Goal: Transaction & Acquisition: Purchase product/service

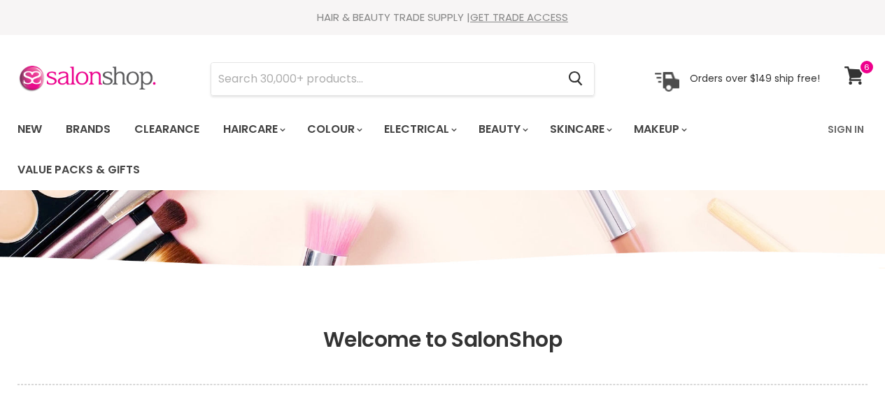
click at [851, 125] on link "Sign In" at bounding box center [845, 129] width 53 height 29
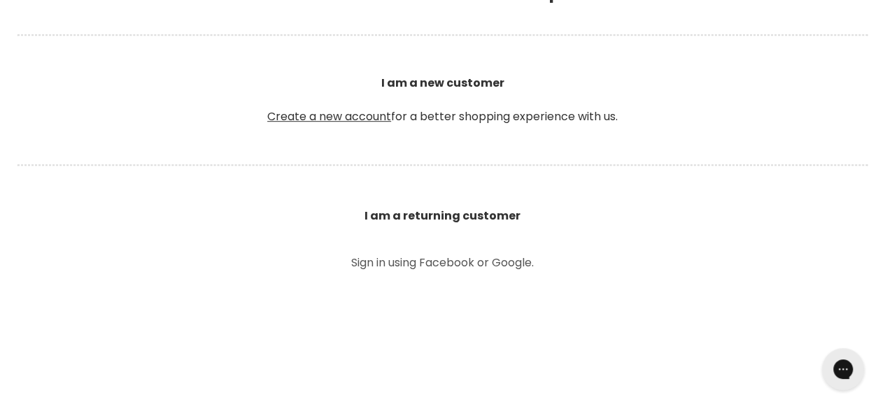
scroll to position [560, 0]
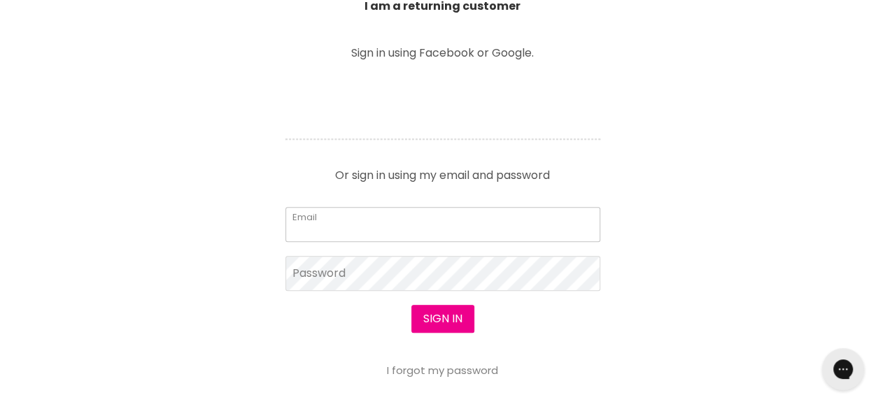
click at [373, 214] on input "Email" at bounding box center [442, 224] width 315 height 35
type input "sarajanedalli@gmail.com"
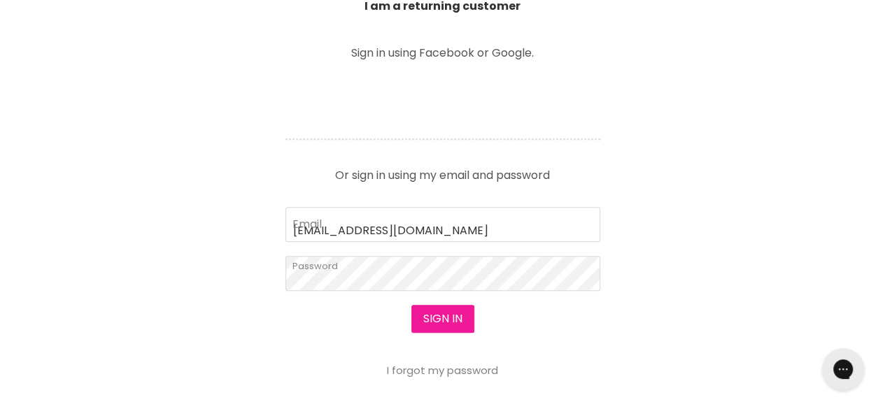
click at [452, 321] on button "Sign in" at bounding box center [442, 319] width 63 height 28
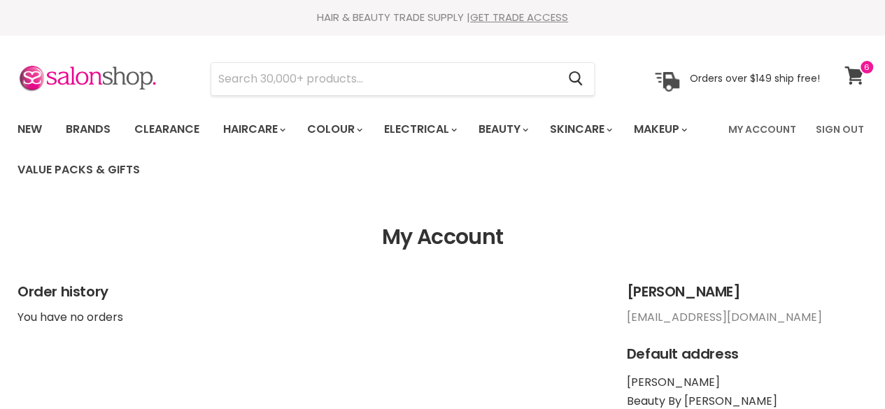
click at [858, 73] on icon at bounding box center [853, 75] width 19 height 18
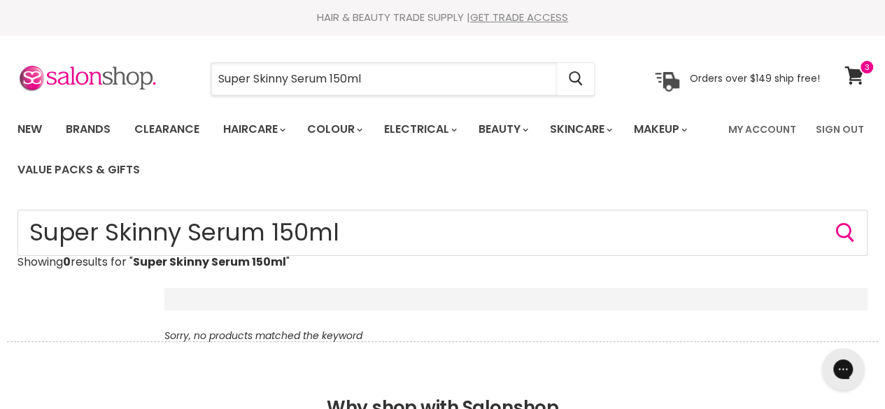
drag, startPoint x: 411, startPoint y: 74, endPoint x: 185, endPoint y: 83, distance: 226.9
click at [185, 83] on div "Super Skinny Serum 150ml Cancel" at bounding box center [402, 79] width 455 height 32
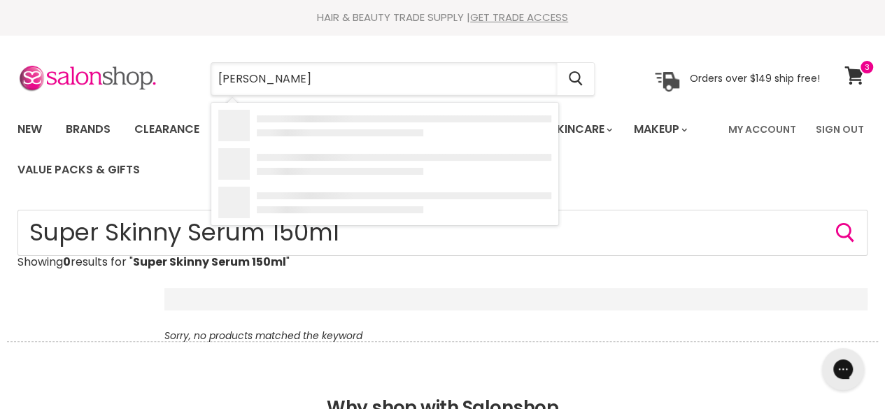
type input "paul mitchel"
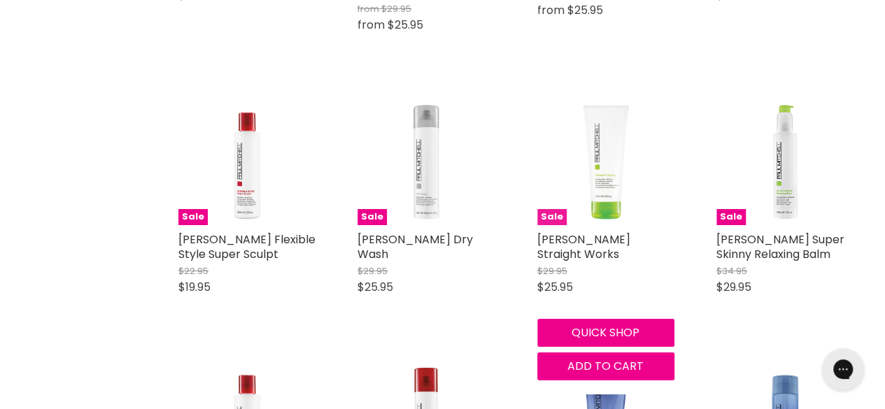
scroll to position [2519, 0]
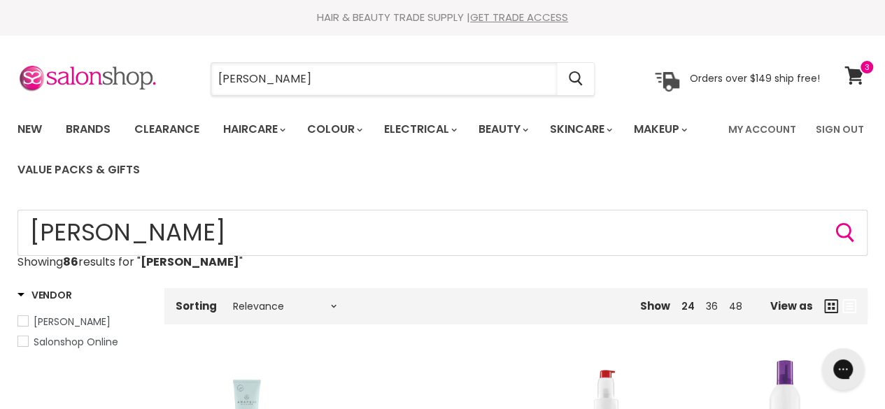
drag, startPoint x: 385, startPoint y: 82, endPoint x: 188, endPoint y: 100, distance: 197.4
click at [188, 100] on section "Menu paul mitchel Cancel" at bounding box center [442, 72] width 885 height 74
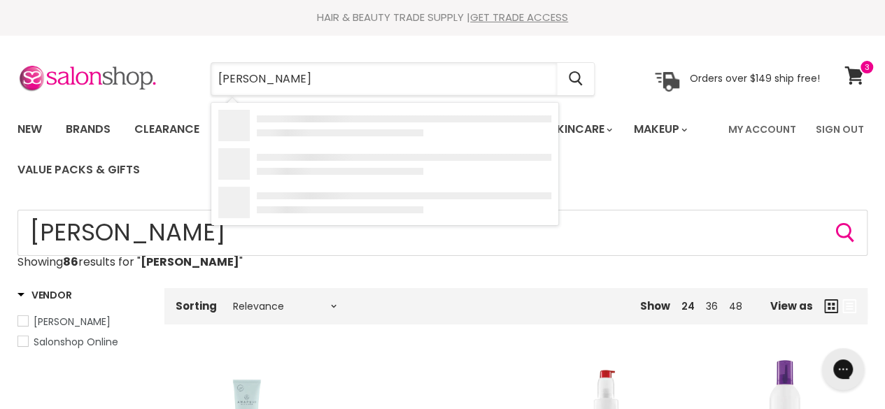
paste input "Precision Hand Crafted Bikini Scissors"
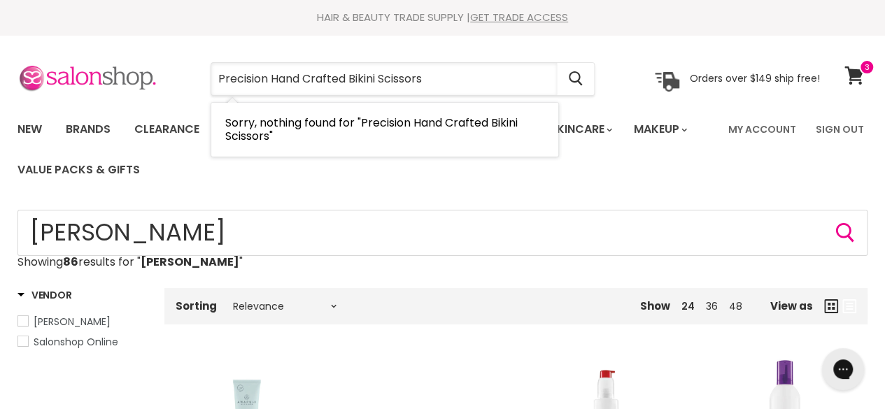
drag, startPoint x: 347, startPoint y: 73, endPoint x: 39, endPoint y: 91, distance: 308.3
click at [39, 91] on div "Precision Hand Crafted Bikini Scissors Cancel Orders over $149 ship free!" at bounding box center [418, 79] width 803 height 32
type input "lycon Bikini Scissors"
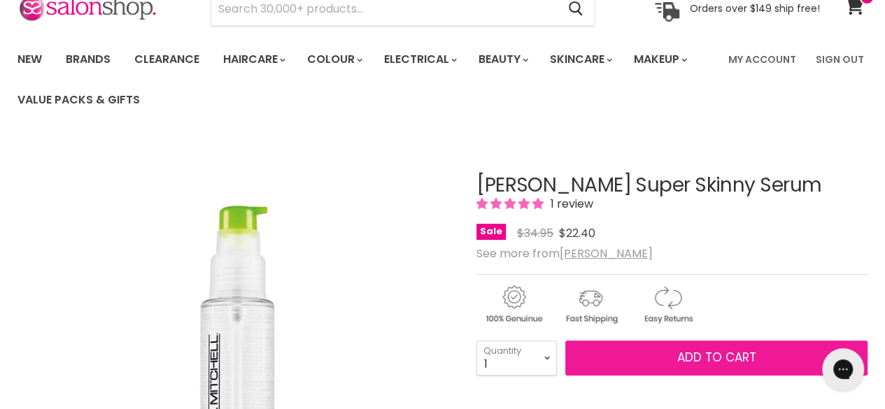
click at [733, 358] on span "Add to cart" at bounding box center [716, 357] width 79 height 17
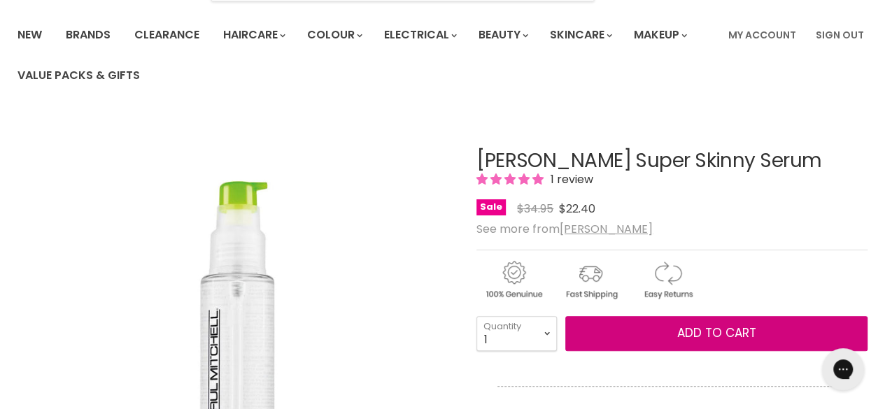
scroll to position [140, 0]
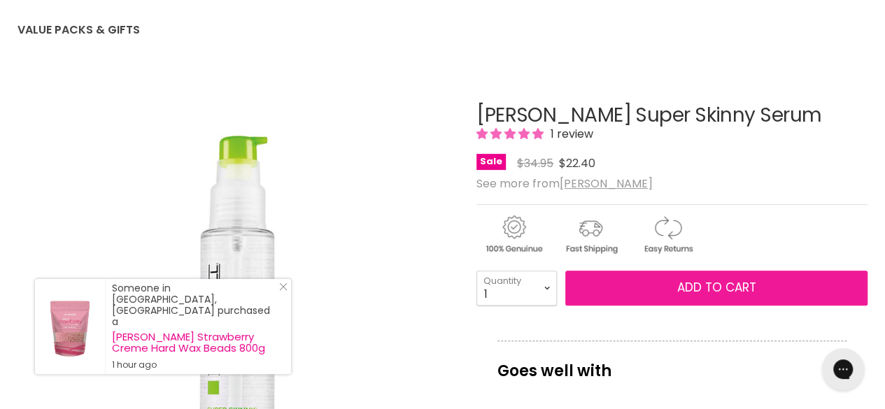
click at [700, 282] on span "Add to cart" at bounding box center [716, 287] width 79 height 17
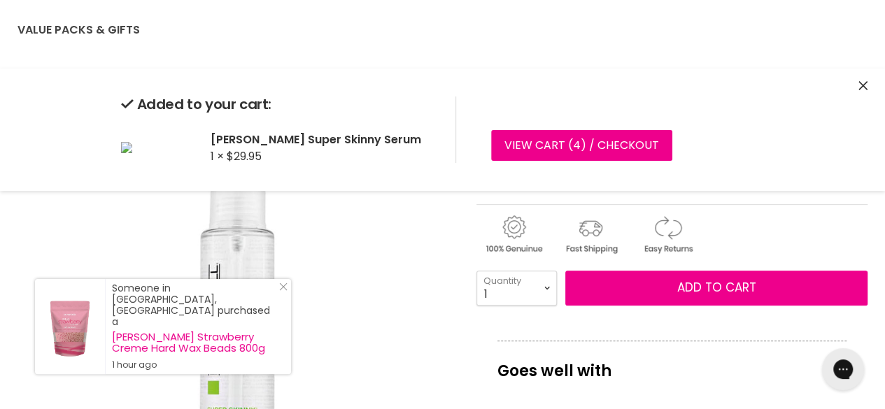
scroll to position [0, 0]
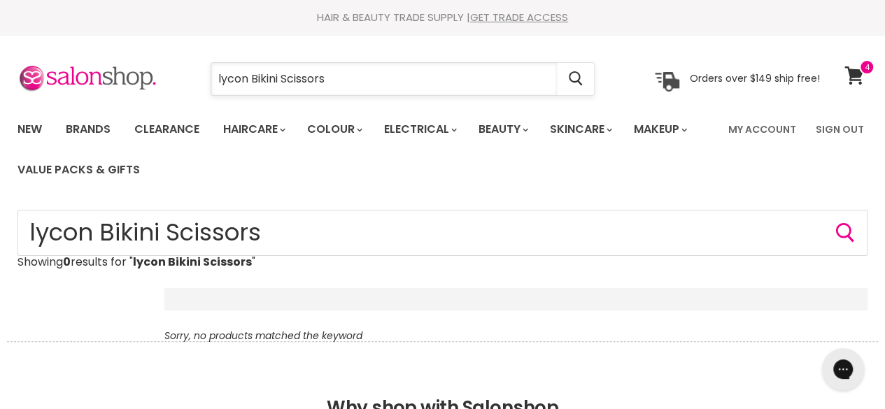
drag, startPoint x: 341, startPoint y: 78, endPoint x: 252, endPoint y: 83, distance: 89.7
click at [252, 83] on input "lycon Bikini Scissors" at bounding box center [384, 79] width 346 height 32
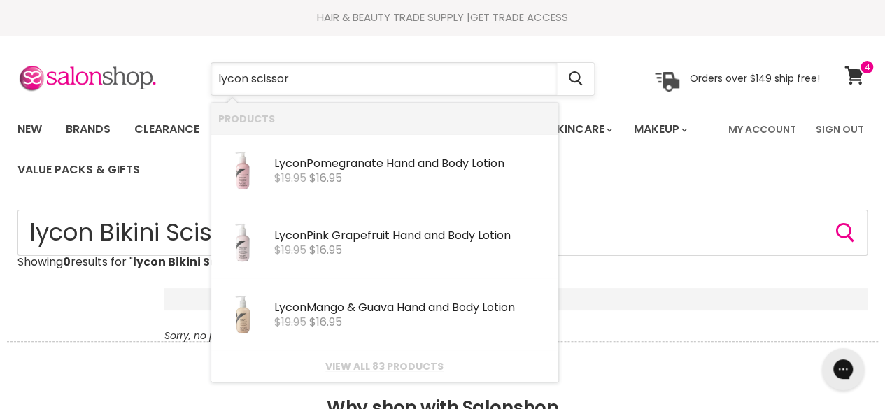
type input "lycon scissors"
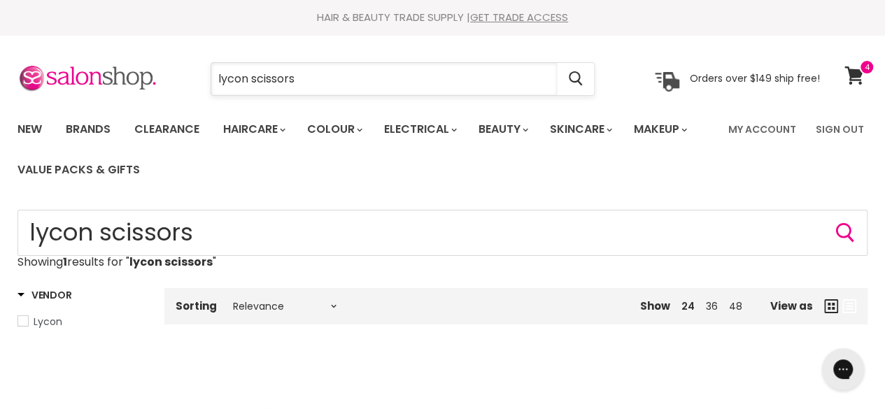
click at [308, 66] on input "lycon scissors" at bounding box center [384, 79] width 346 height 32
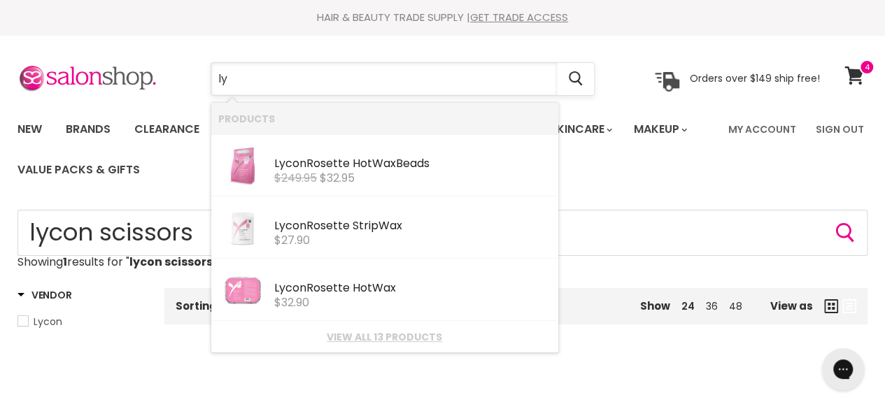
type input "l"
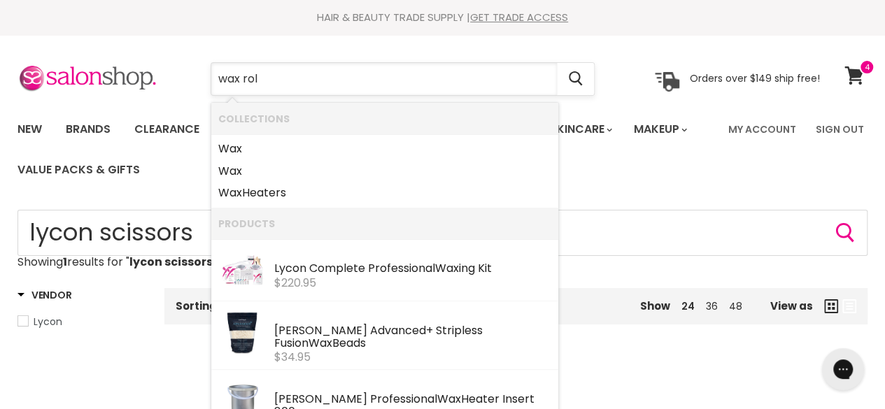
type input "wax roll"
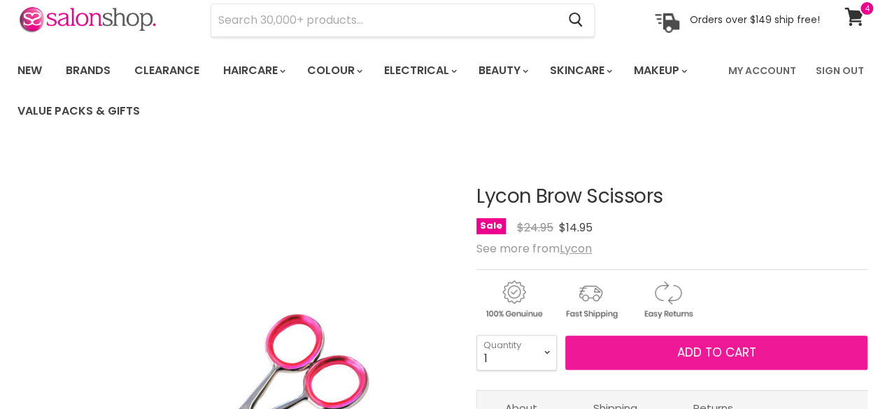
scroll to position [140, 0]
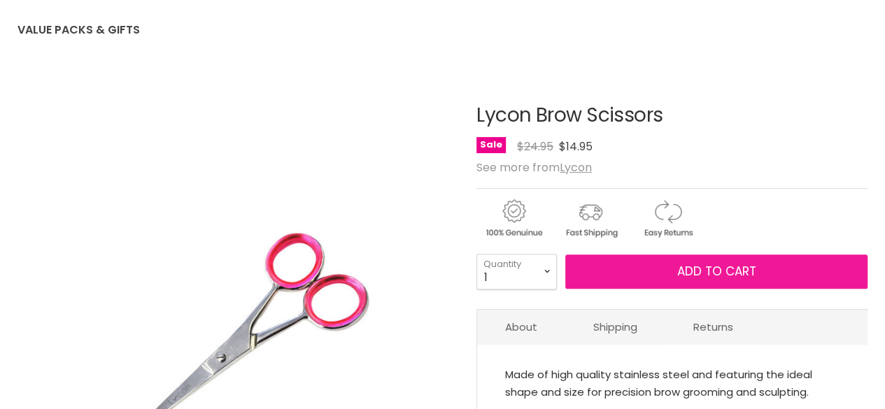
click at [813, 265] on button "Add to cart" at bounding box center [716, 272] width 302 height 35
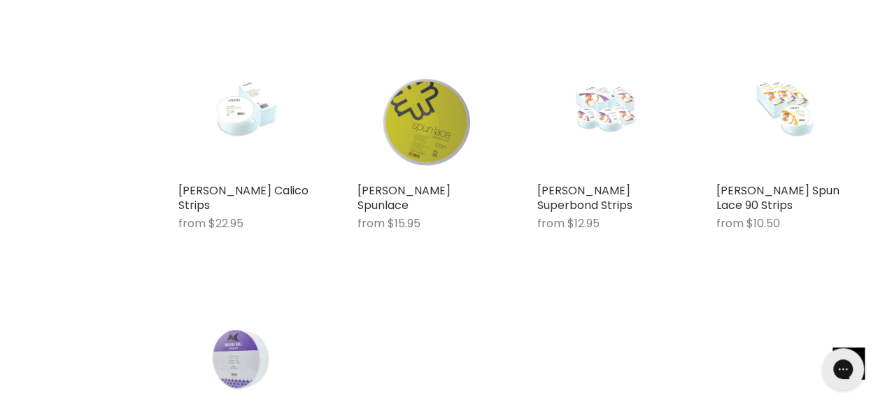
scroll to position [560, 0]
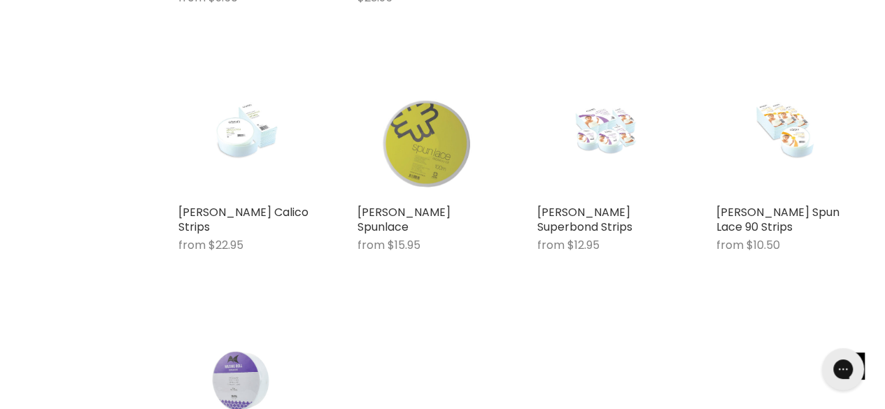
drag, startPoint x: 782, startPoint y: 124, endPoint x: 432, endPoint y: 135, distance: 349.3
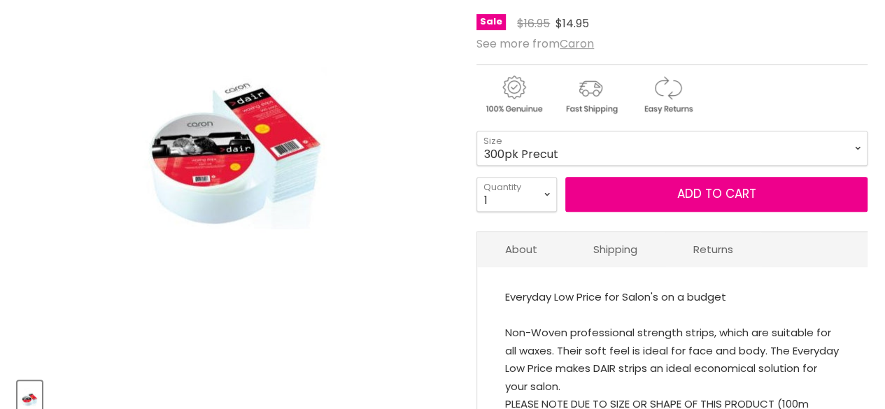
scroll to position [280, 0]
click at [514, 160] on select "300pk Precut 100m Roll" at bounding box center [671, 148] width 391 height 35
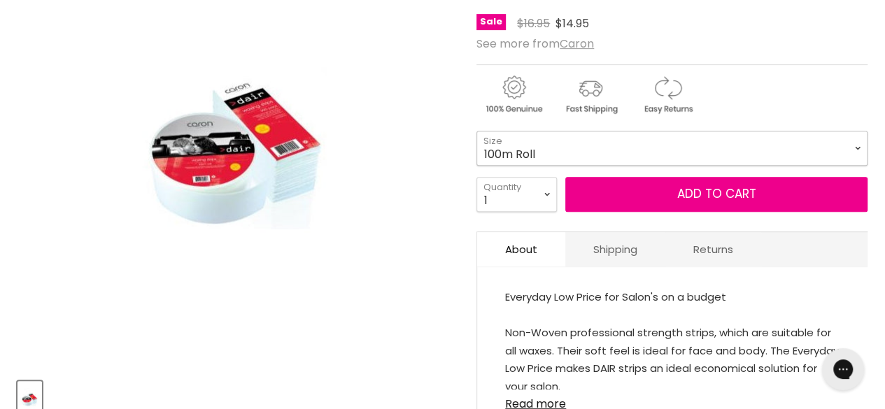
click at [476, 131] on select "300pk Precut 100m Roll" at bounding box center [671, 148] width 391 height 35
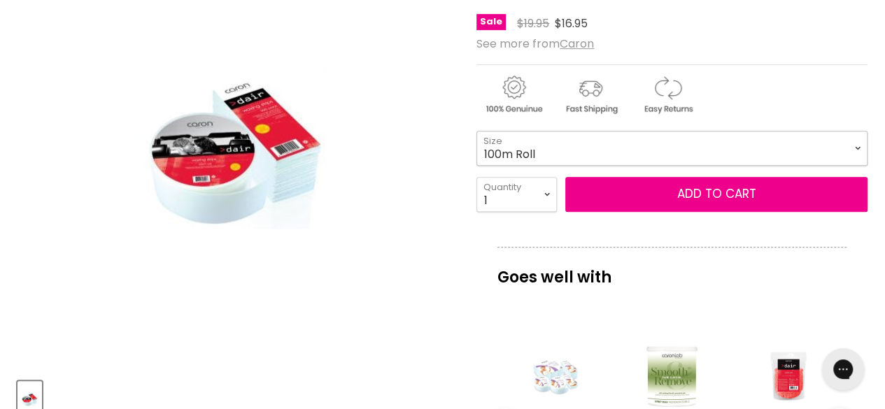
select select "100m Roll"
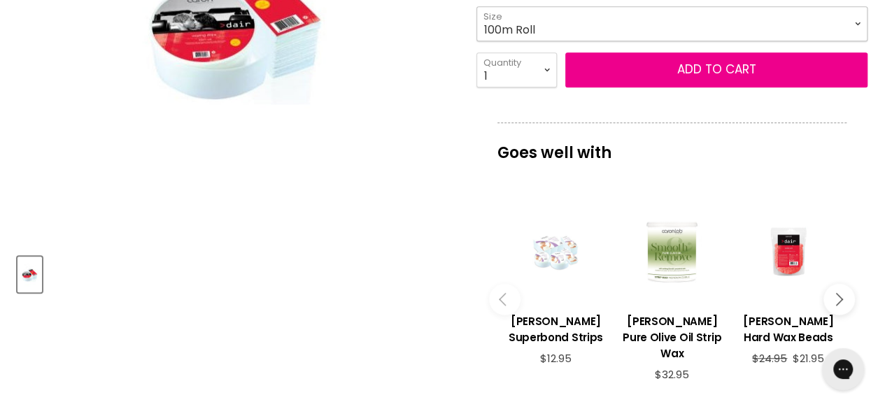
scroll to position [210, 0]
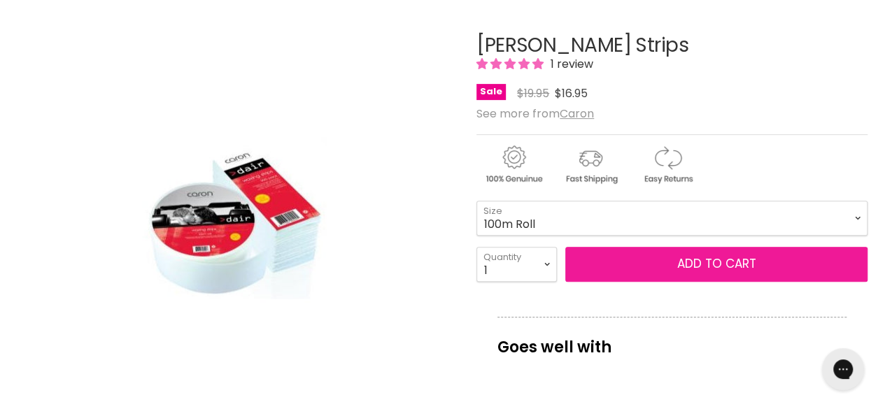
click at [701, 255] on button "Add to cart" at bounding box center [716, 264] width 302 height 35
click at [698, 269] on button "Add to cart" at bounding box center [716, 264] width 302 height 35
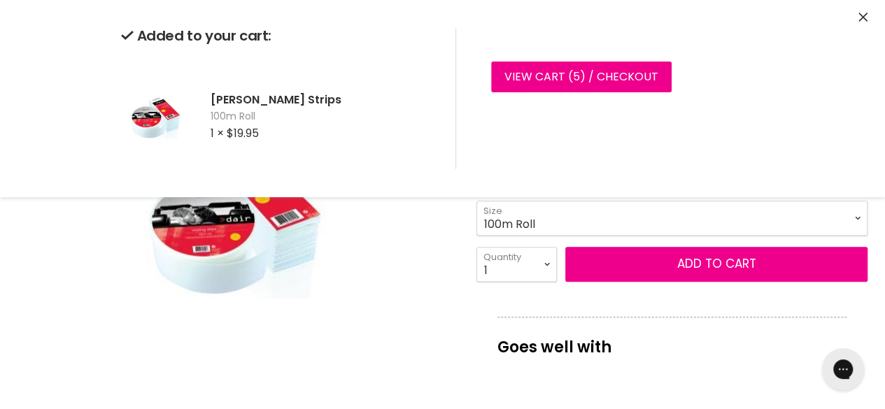
scroll to position [0, 0]
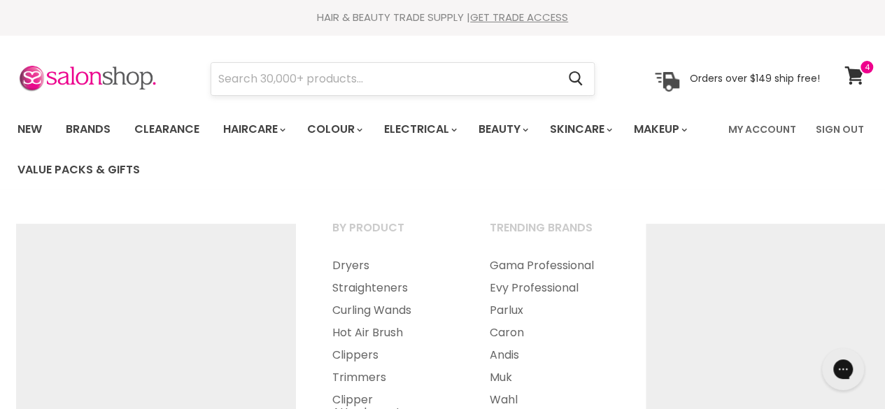
click at [360, 92] on input "Search" at bounding box center [384, 79] width 346 height 32
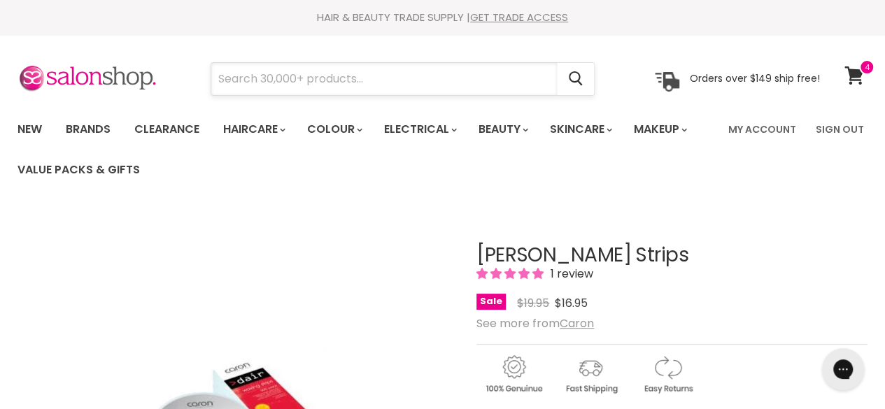
click at [385, 89] on input "Search" at bounding box center [384, 79] width 346 height 32
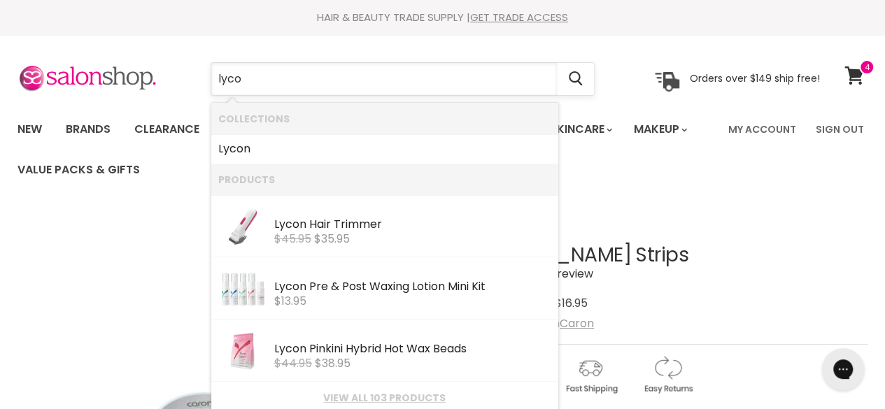
type input "lycon"
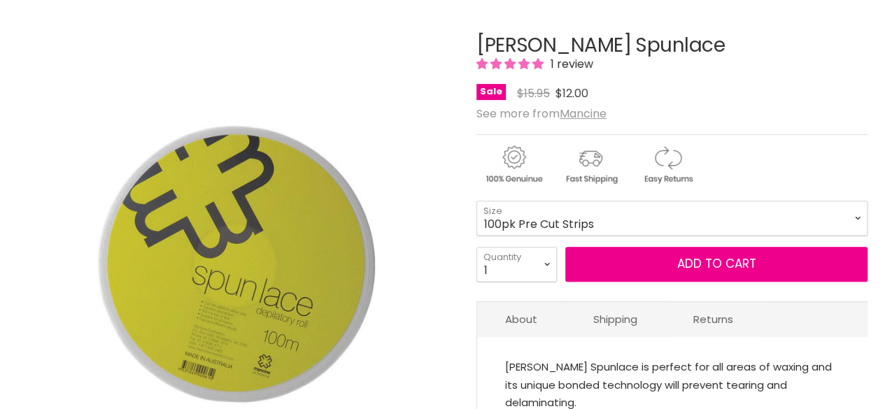
scroll to position [210, 0]
click at [560, 218] on select "100pk Pre Cut Strips 100m Roll" at bounding box center [671, 218] width 391 height 35
click at [476, 201] on select "100pk Pre Cut Strips 100m Roll" at bounding box center [671, 218] width 391 height 35
select select "100m Roll"
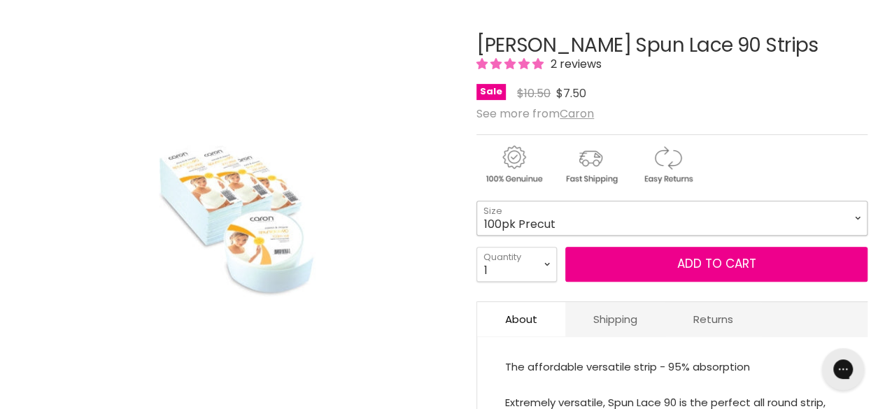
drag, startPoint x: 557, startPoint y: 207, endPoint x: 561, endPoint y: 217, distance: 10.7
click at [557, 207] on select "100pk Precut 300pk Precut 500pk Precut 100m Roll" at bounding box center [671, 218] width 391 height 35
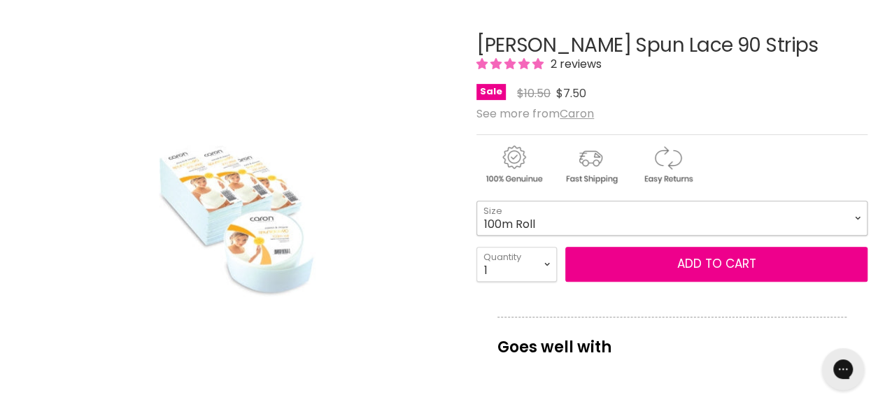
click at [476, 201] on select "100pk Precut 300pk Precut 500pk Precut 100m Roll" at bounding box center [671, 218] width 391 height 35
select select "100m Roll"
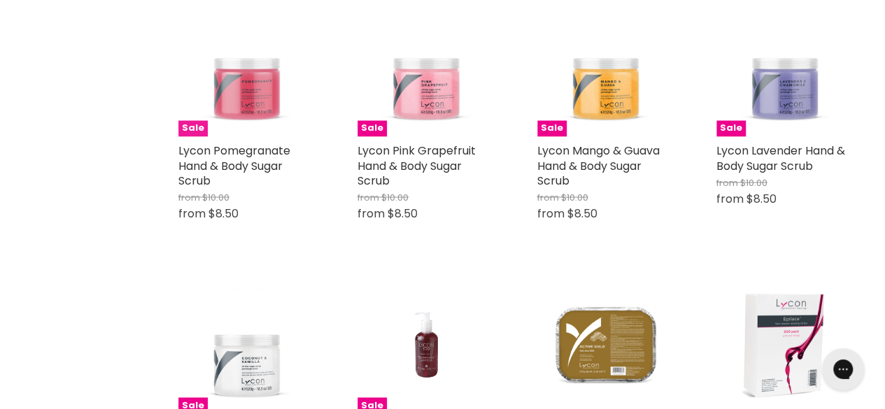
scroll to position [1119, 0]
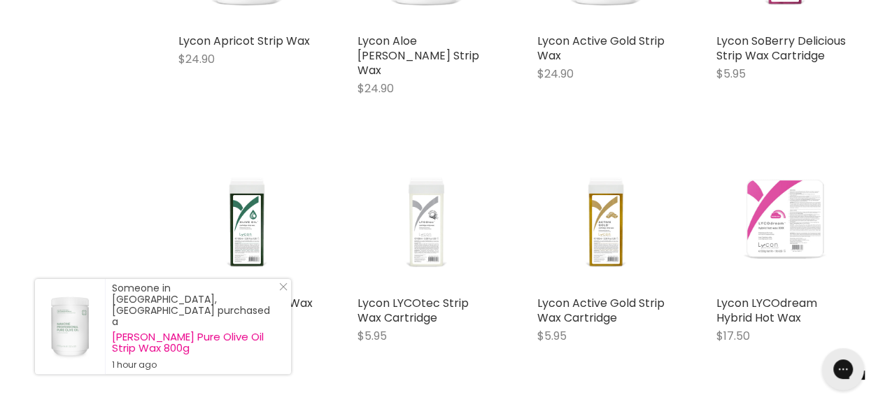
scroll to position [2589, 0]
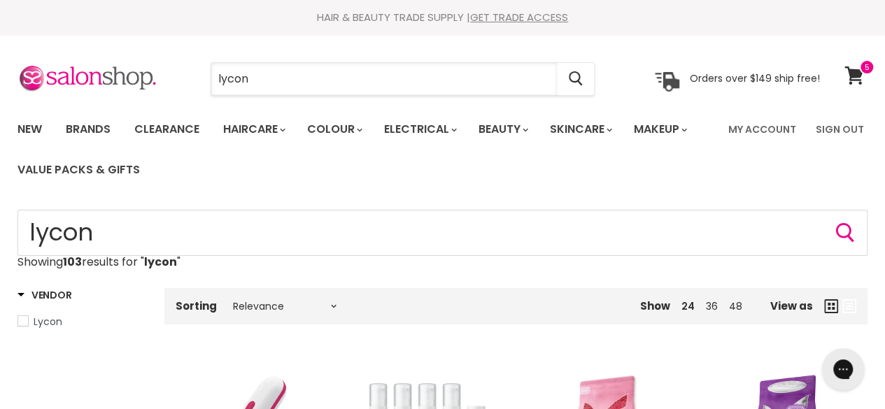
drag, startPoint x: 308, startPoint y: 78, endPoint x: 162, endPoint y: 99, distance: 146.9
click at [162, 99] on section "Menu lycon Cancel" at bounding box center [442, 72] width 885 height 74
type input "s"
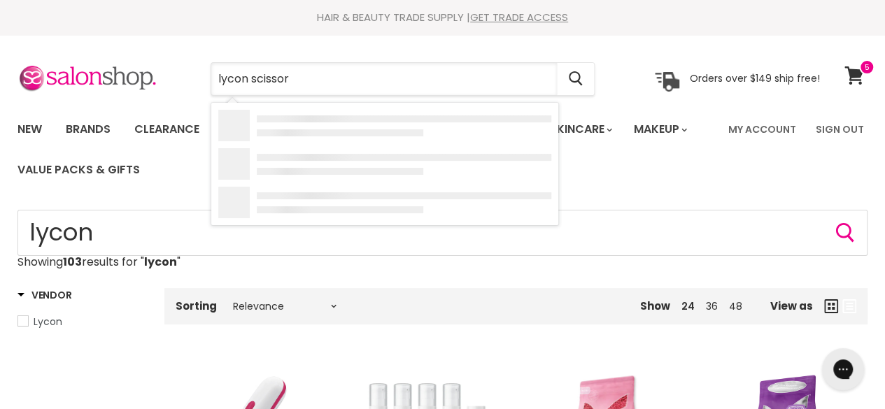
type input "lycon scissors"
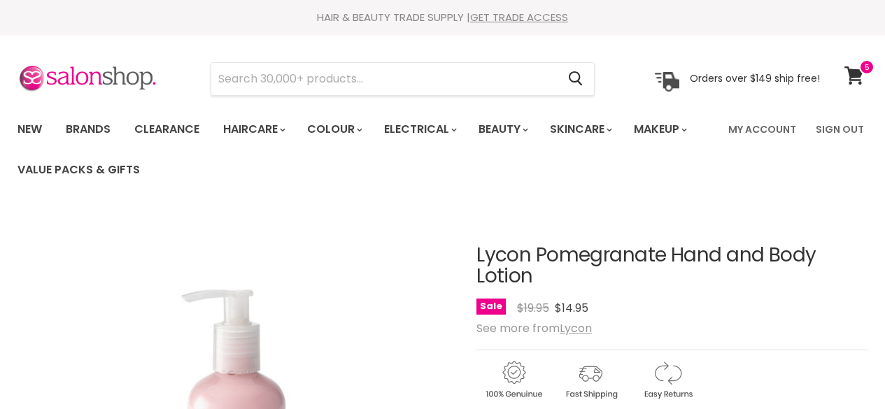
scroll to position [210, 0]
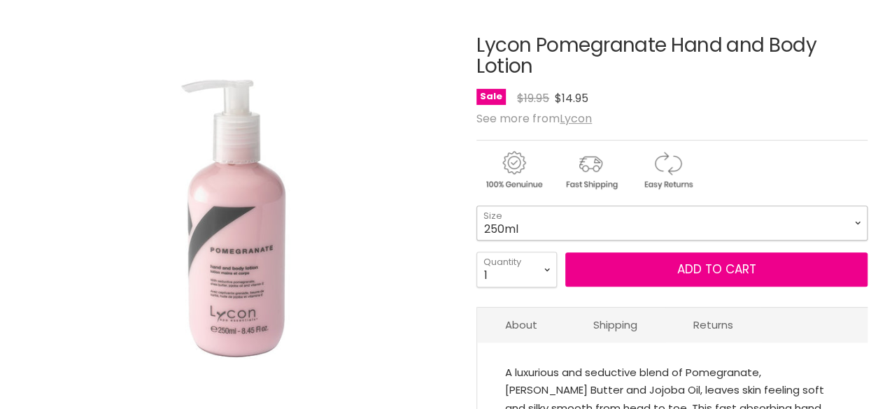
click at [572, 221] on select "250ml 1 Litre" at bounding box center [671, 223] width 391 height 35
click at [476, 206] on select "250ml 1 Litre" at bounding box center [671, 223] width 391 height 35
select select "1 Litre"
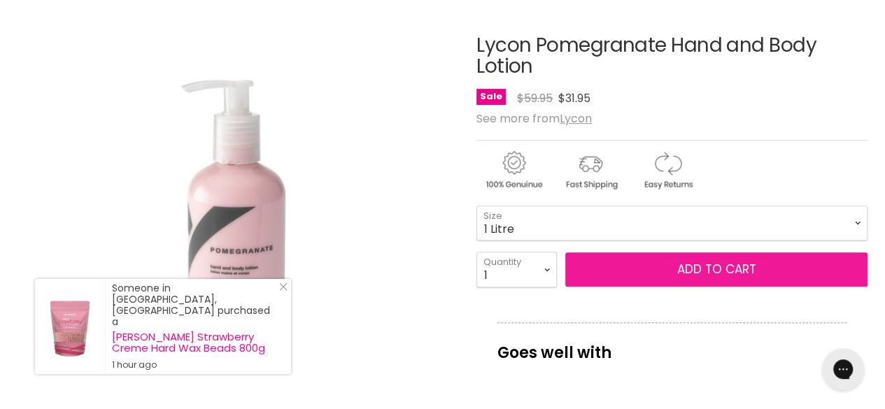
click at [740, 267] on button "Add to cart" at bounding box center [716, 270] width 302 height 35
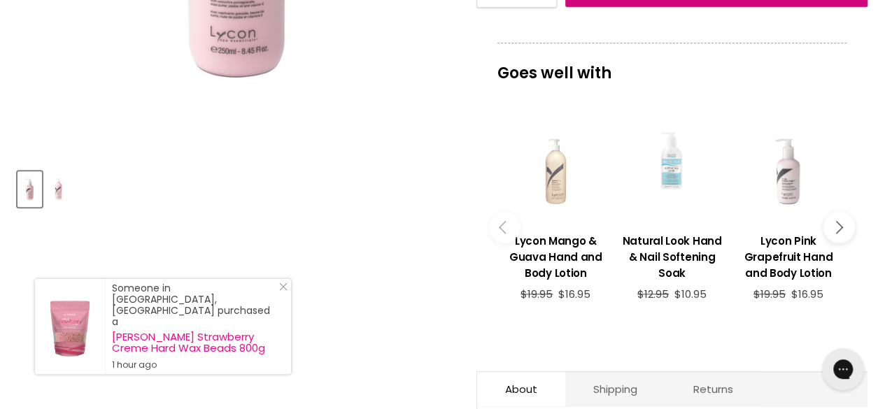
scroll to position [210, 0]
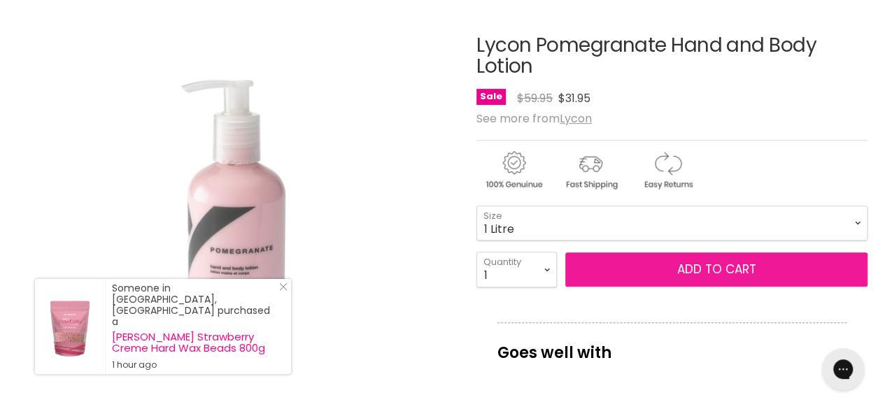
click at [711, 268] on button "Add to cart" at bounding box center [716, 270] width 302 height 35
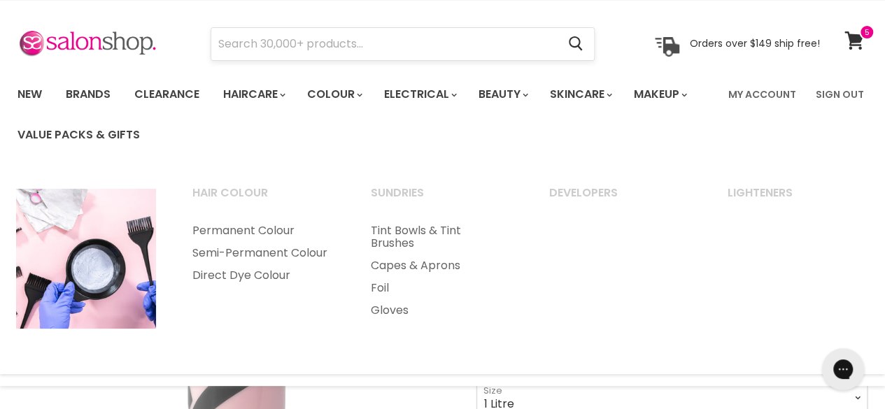
scroll to position [0, 0]
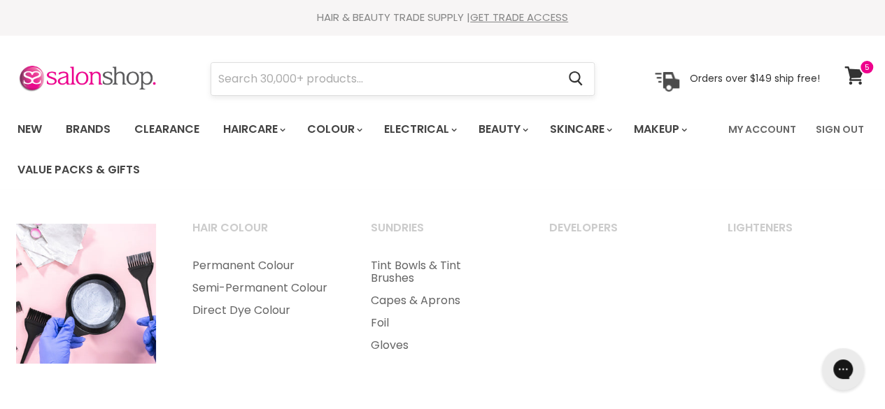
click at [253, 87] on input "Search" at bounding box center [384, 79] width 346 height 32
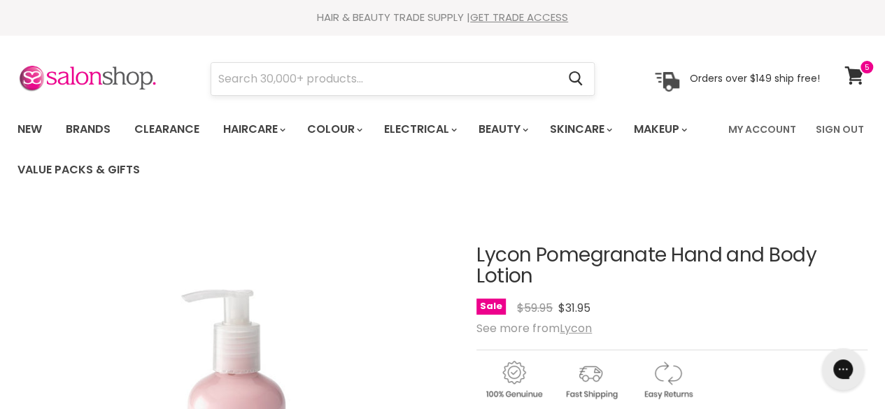
scroll to position [274, 0]
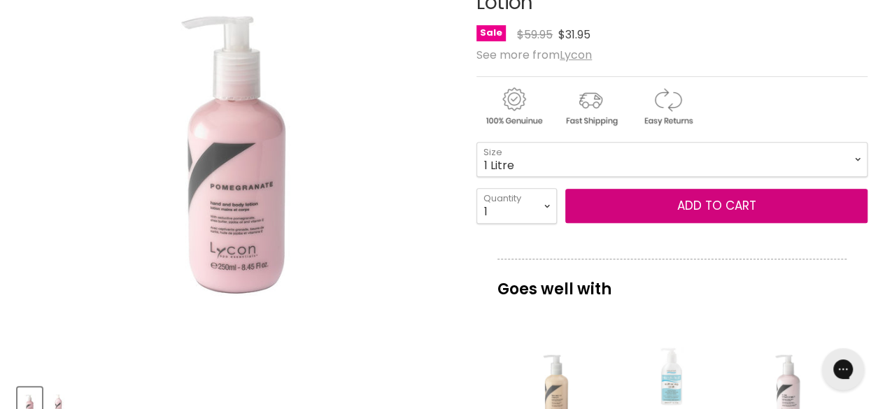
click at [565, 189] on button "Add to cart" at bounding box center [716, 206] width 302 height 35
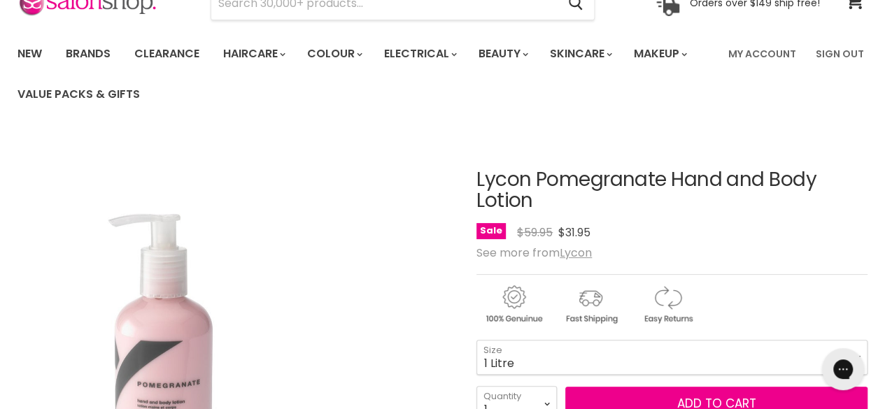
scroll to position [0, 0]
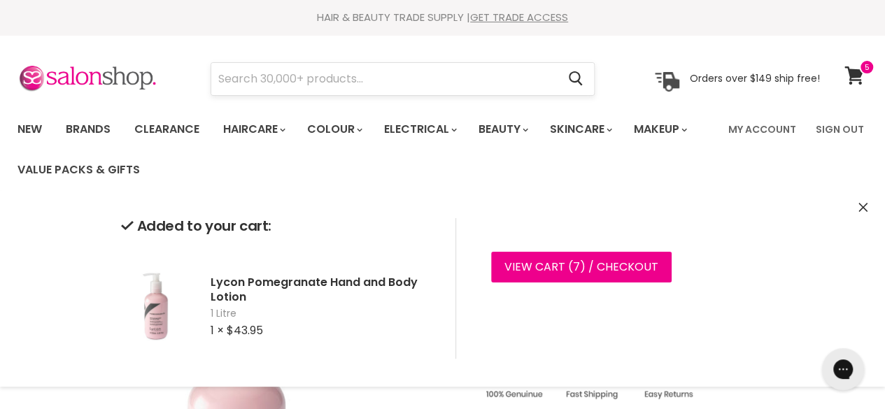
click at [277, 83] on input "Search" at bounding box center [384, 79] width 346 height 32
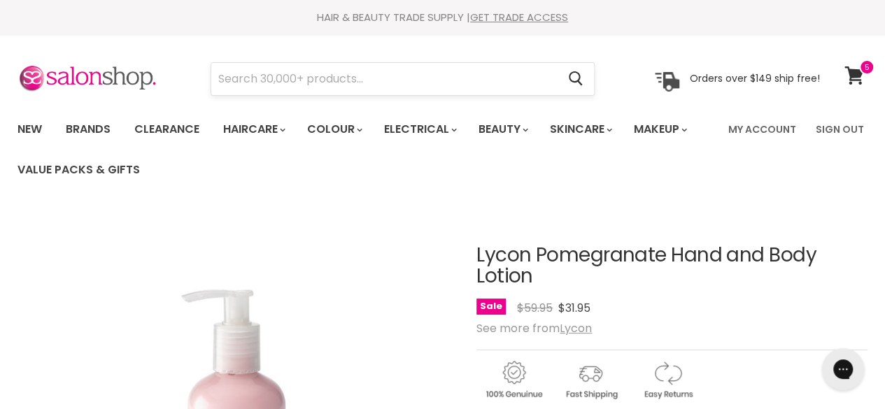
scroll to position [274, 0]
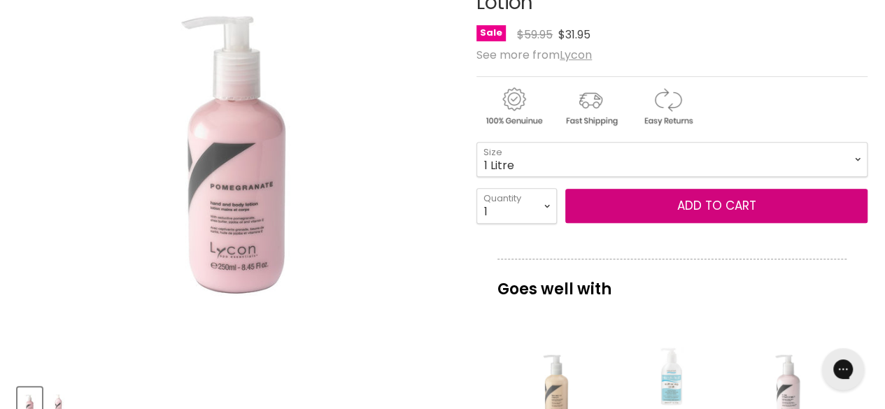
click at [565, 189] on button "Add to cart" at bounding box center [716, 206] width 302 height 35
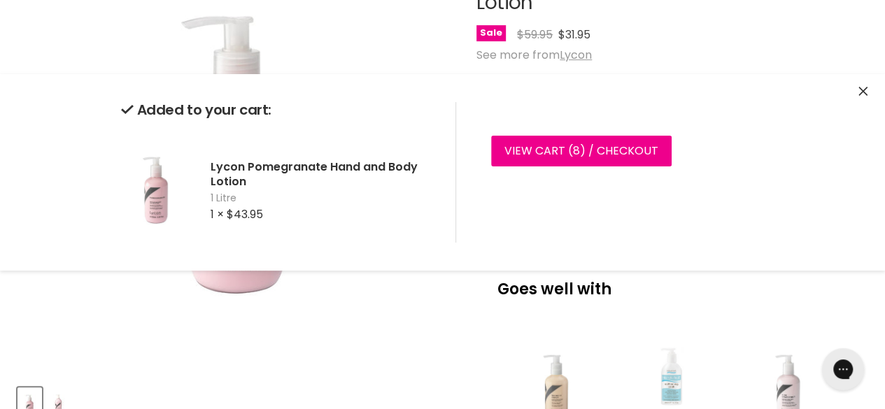
scroll to position [0, 0]
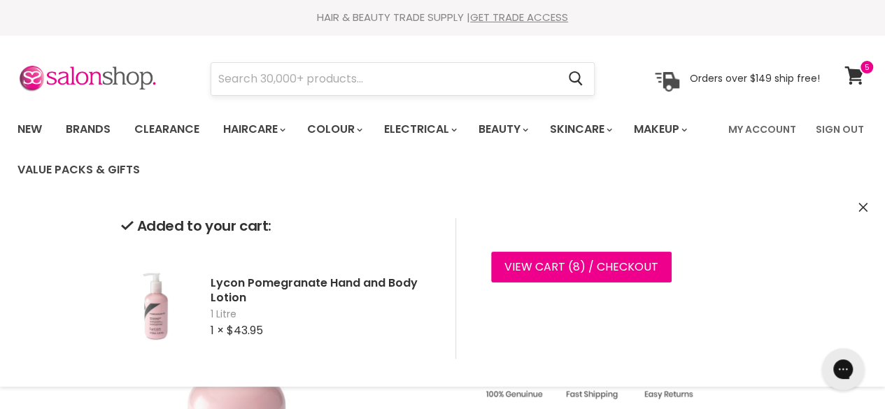
click at [294, 89] on input "Search" at bounding box center [384, 79] width 346 height 32
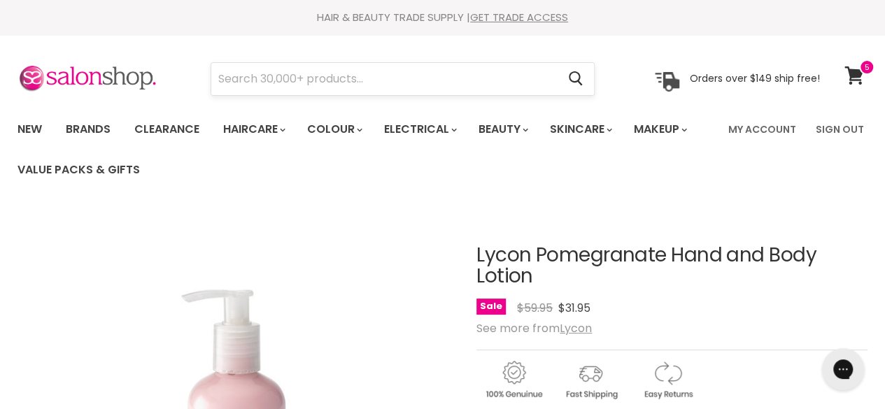
scroll to position [274, 0]
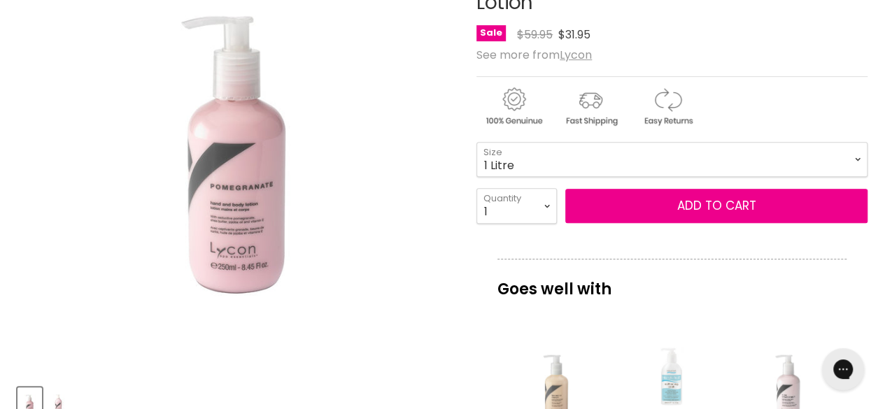
click at [294, 70] on img "Lycon Pomegranate Hand and Body Lotion image. Click or Scroll to Zoom." at bounding box center [163, 155] width 292 height 438
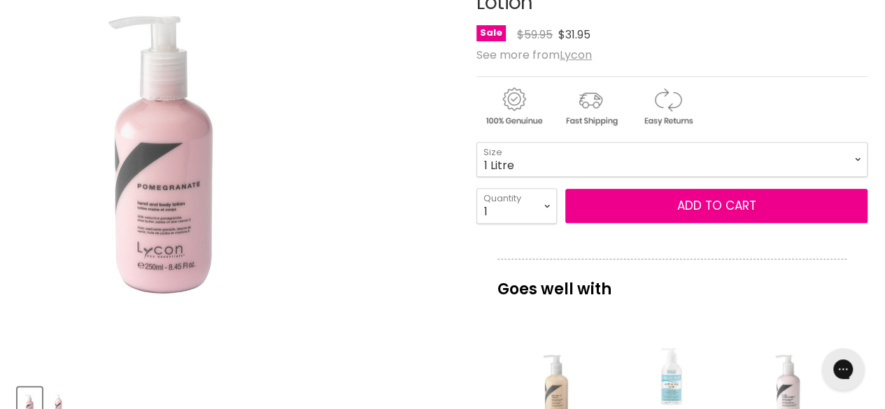
scroll to position [0, 0]
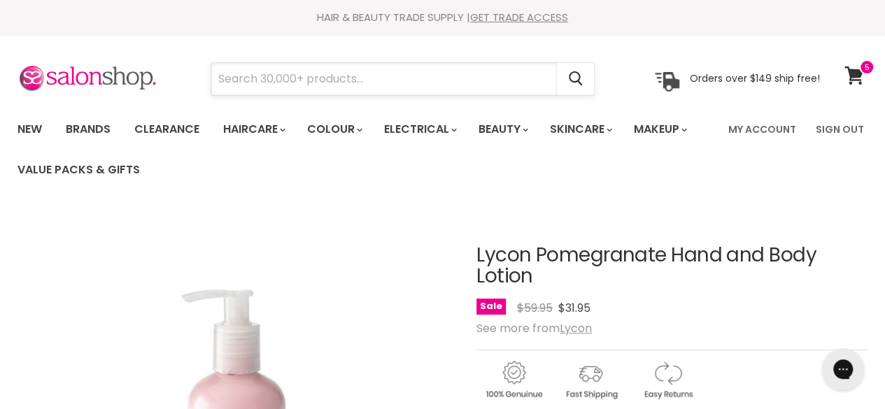
click at [302, 82] on input "Search" at bounding box center [384, 79] width 346 height 32
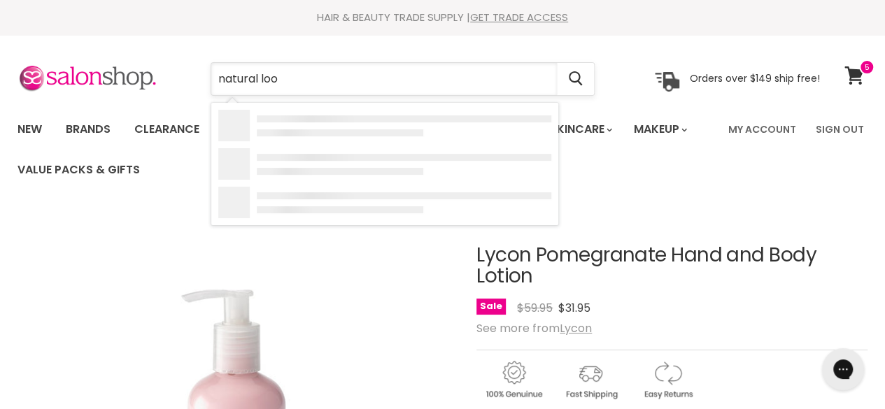
type input "natural look"
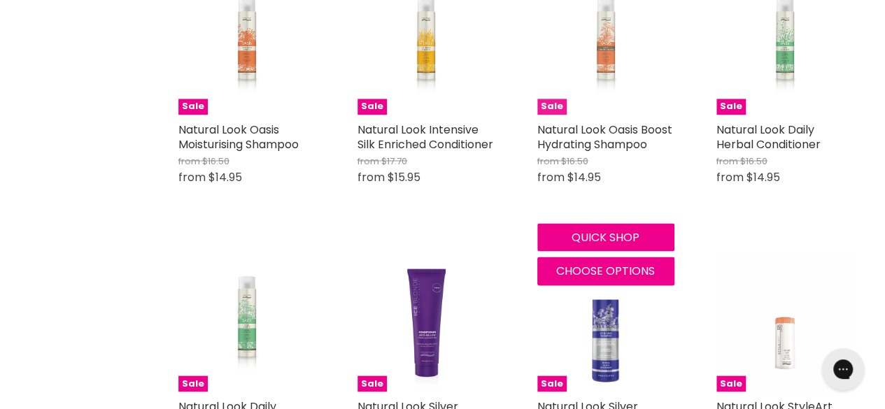
scroll to position [1259, 0]
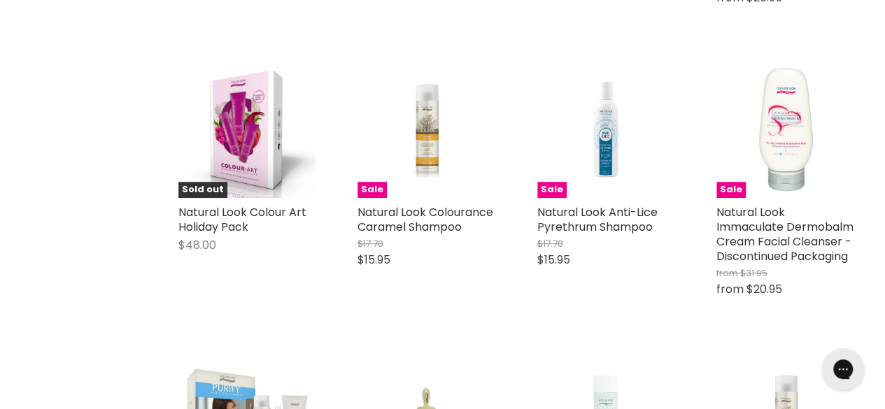
scroll to position [3078, 0]
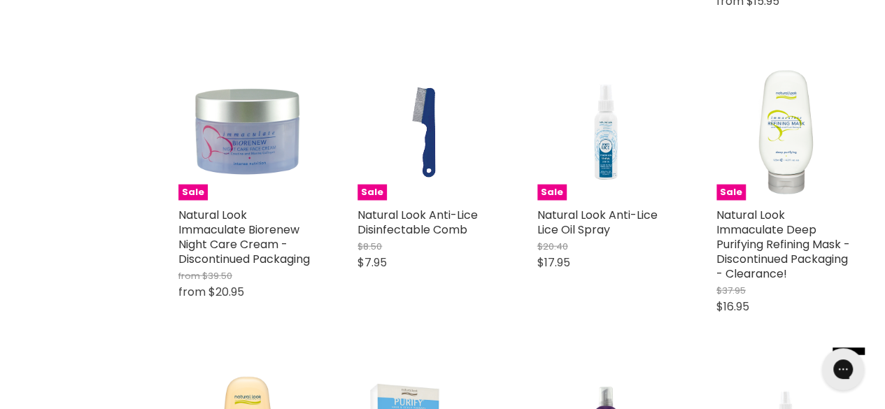
scroll to position [4268, 0]
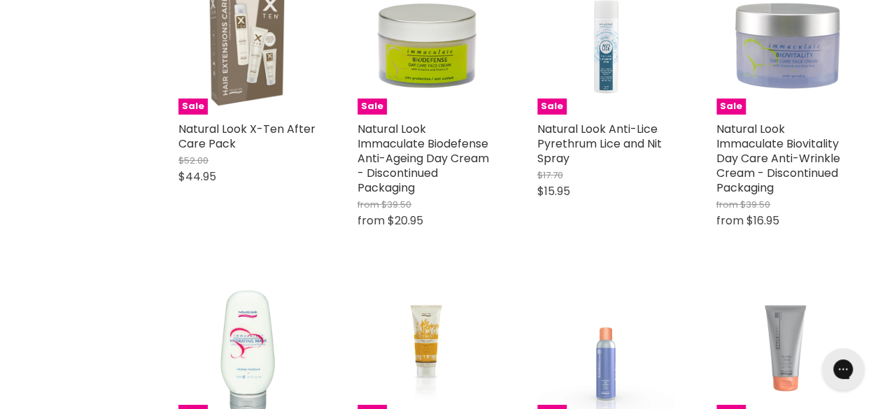
scroll to position [5107, 0]
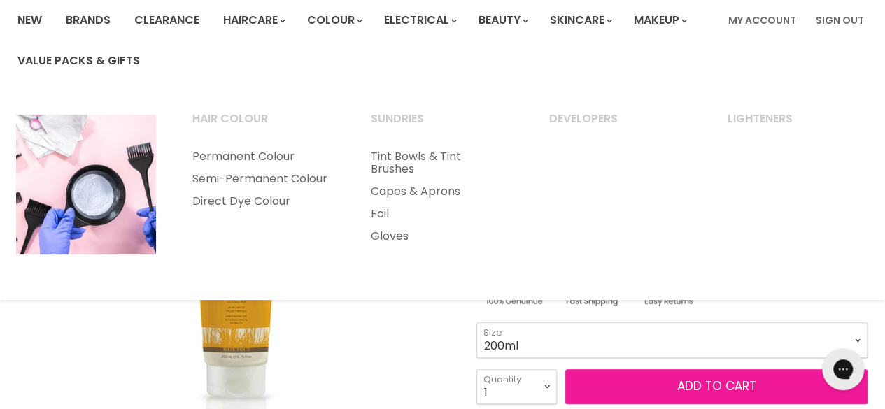
scroll to position [210, 0]
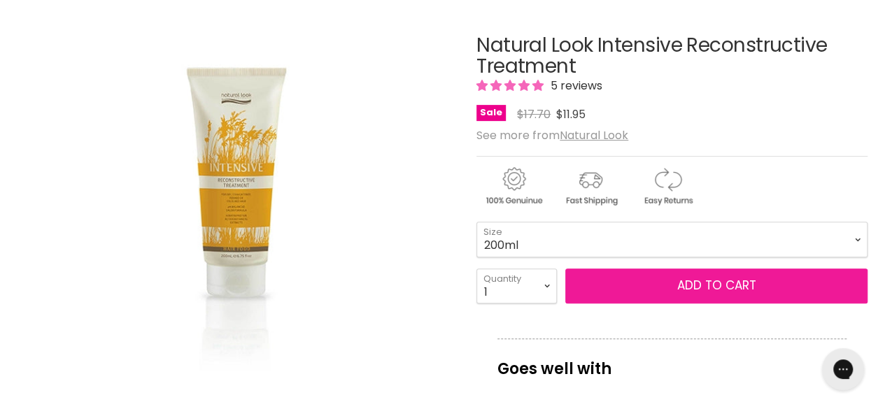
click at [682, 277] on span "Add to cart" at bounding box center [716, 285] width 79 height 17
click at [651, 283] on button "Add to cart" at bounding box center [716, 286] width 302 height 35
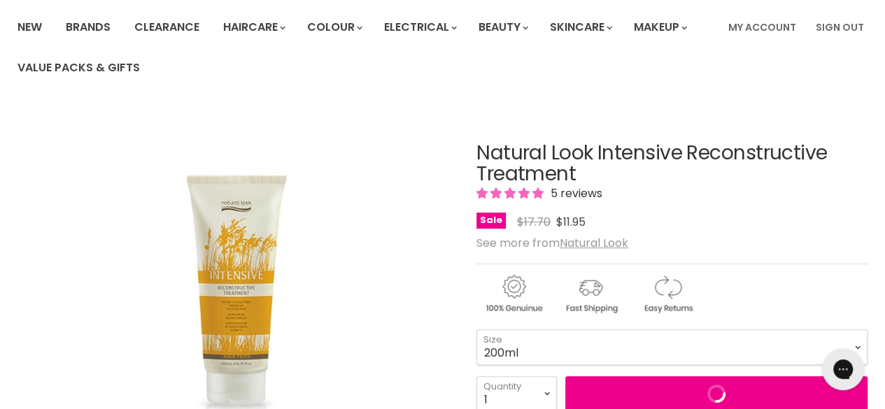
scroll to position [0, 0]
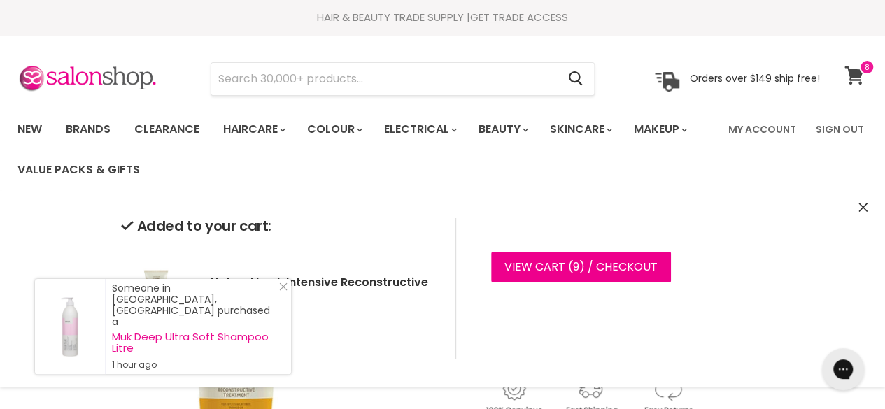
click at [862, 73] on span at bounding box center [866, 66] width 15 height 15
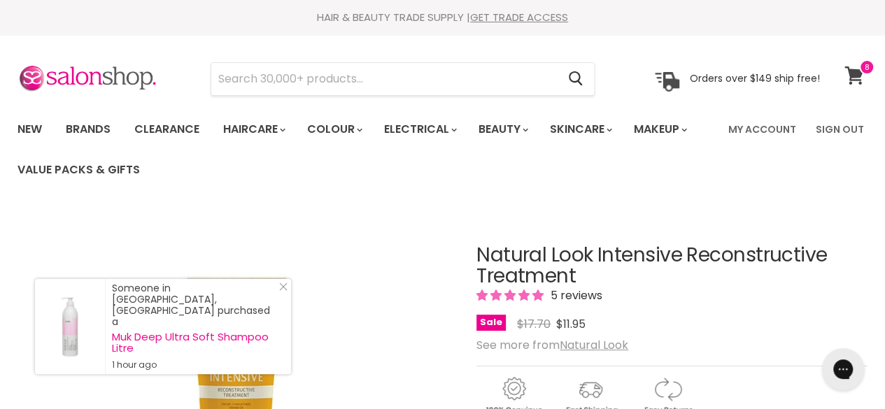
scroll to position [289, 0]
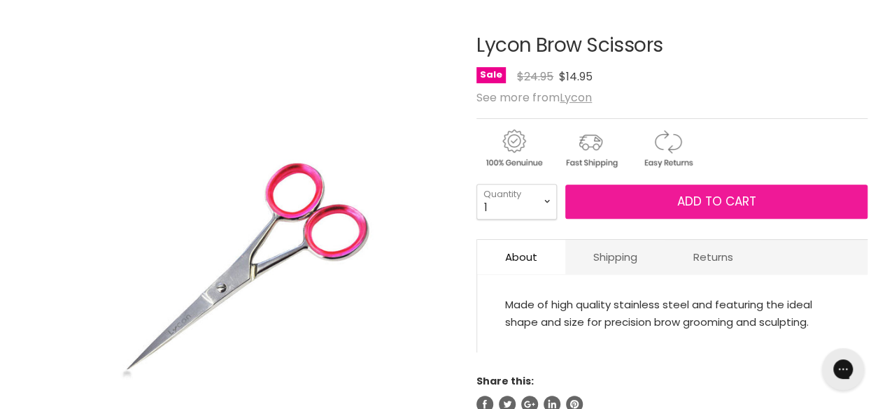
click at [761, 211] on button "Add to cart" at bounding box center [716, 202] width 302 height 35
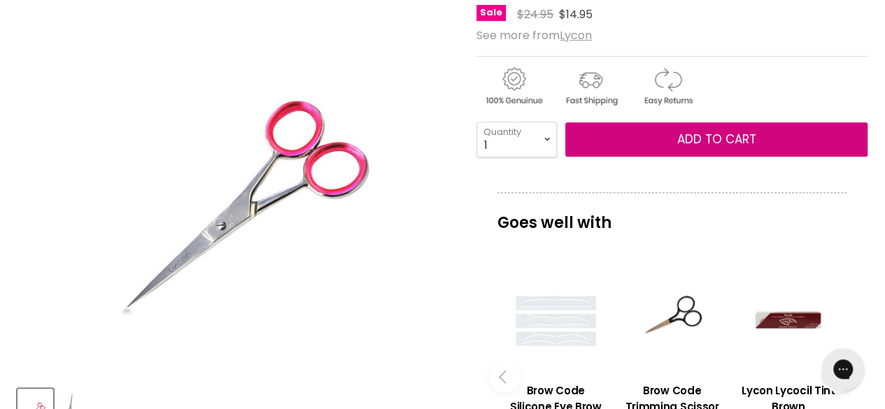
scroll to position [210, 0]
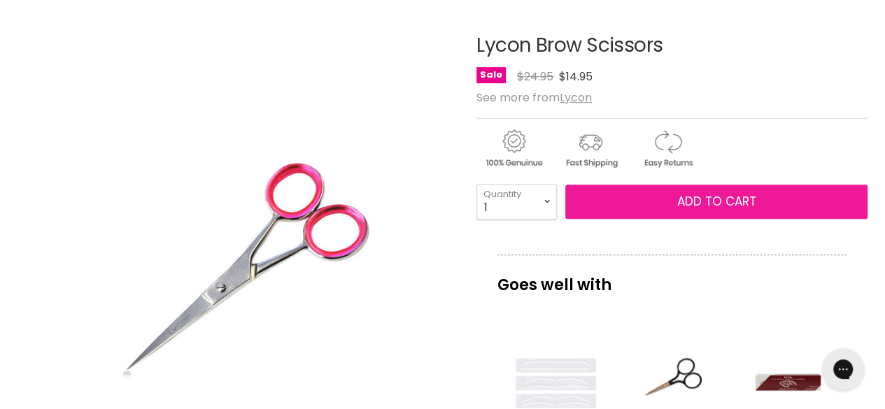
click at [735, 201] on span "Add to cart" at bounding box center [716, 201] width 79 height 17
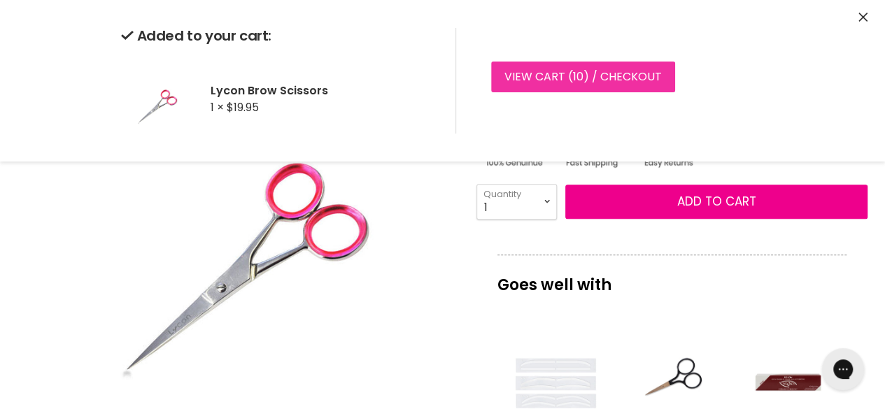
click at [638, 85] on link "View cart ( 10 ) / Checkout" at bounding box center [583, 77] width 184 height 31
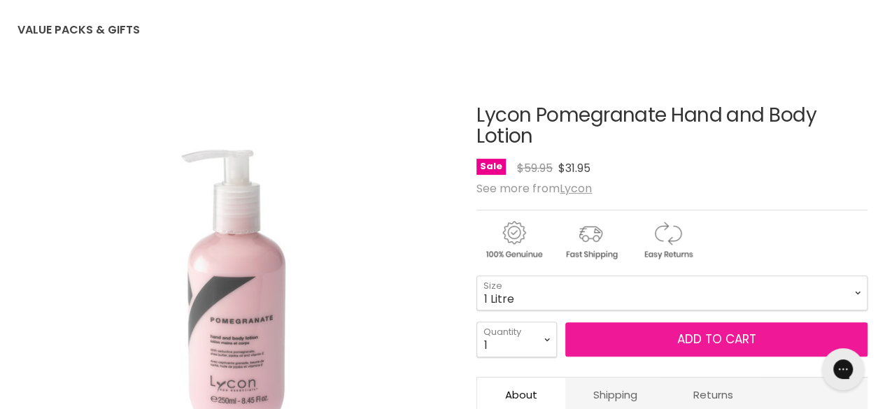
click at [651, 332] on button "Add to cart" at bounding box center [716, 340] width 302 height 35
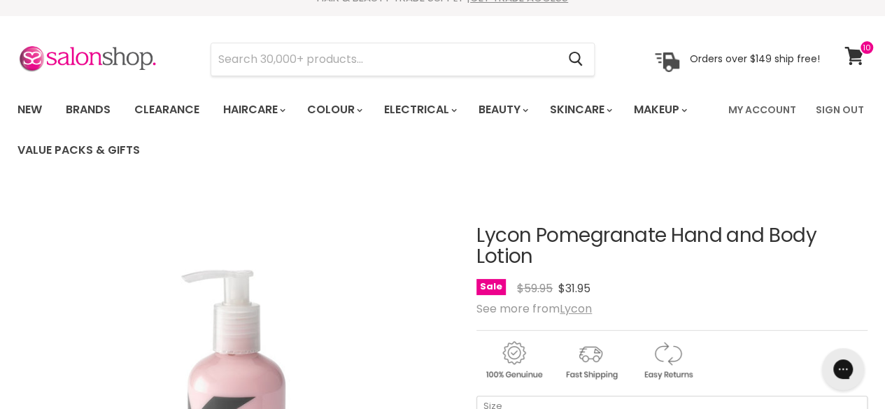
scroll to position [140, 0]
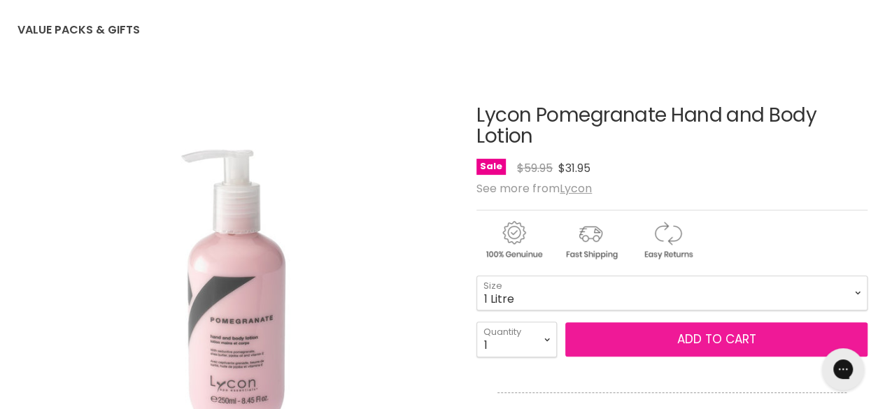
click at [719, 334] on span "Add to cart" at bounding box center [716, 339] width 79 height 17
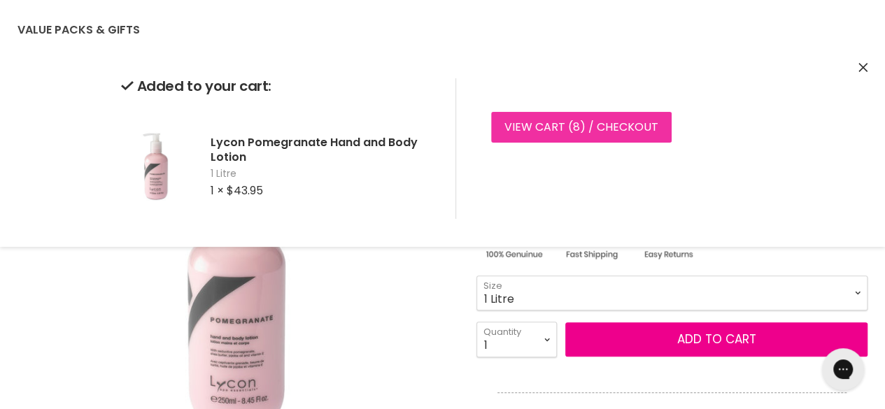
click at [605, 127] on link "View cart ( 8 ) / Checkout" at bounding box center [581, 127] width 181 height 31
